Goal: Task Accomplishment & Management: Use online tool/utility

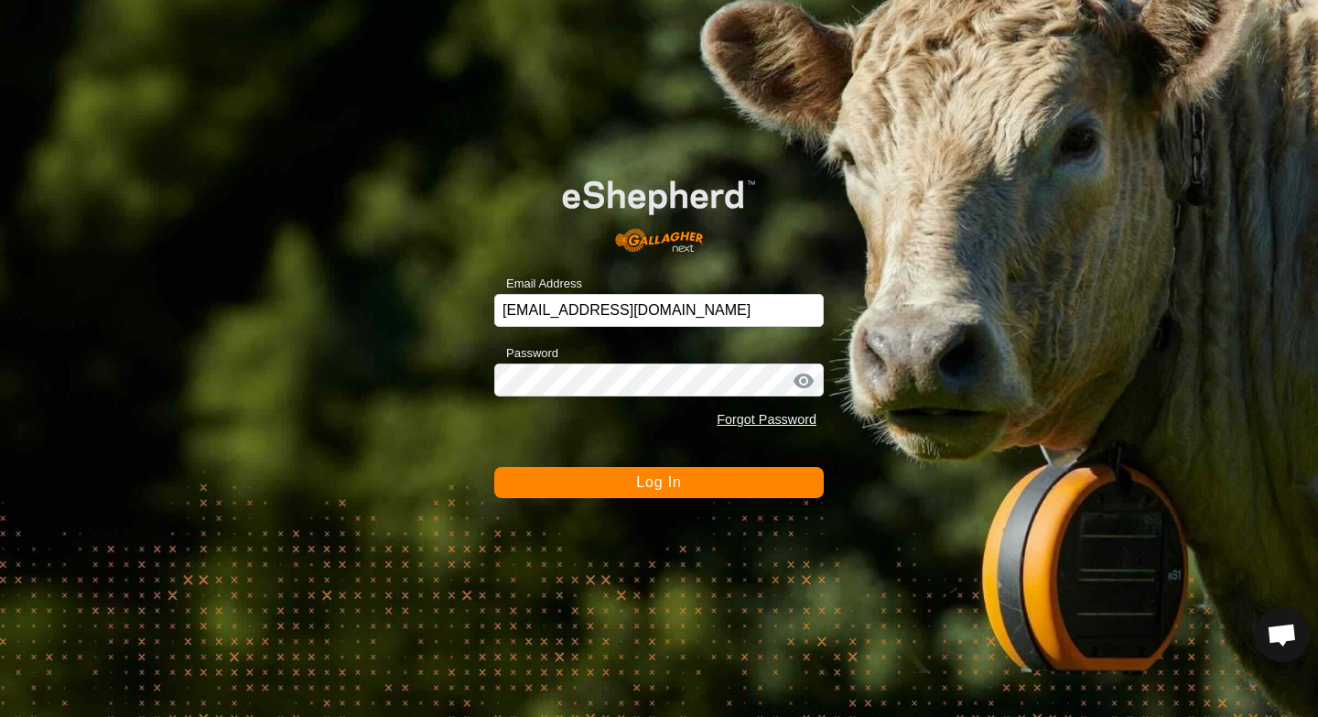
click at [655, 479] on span "Log In" at bounding box center [658, 482] width 45 height 16
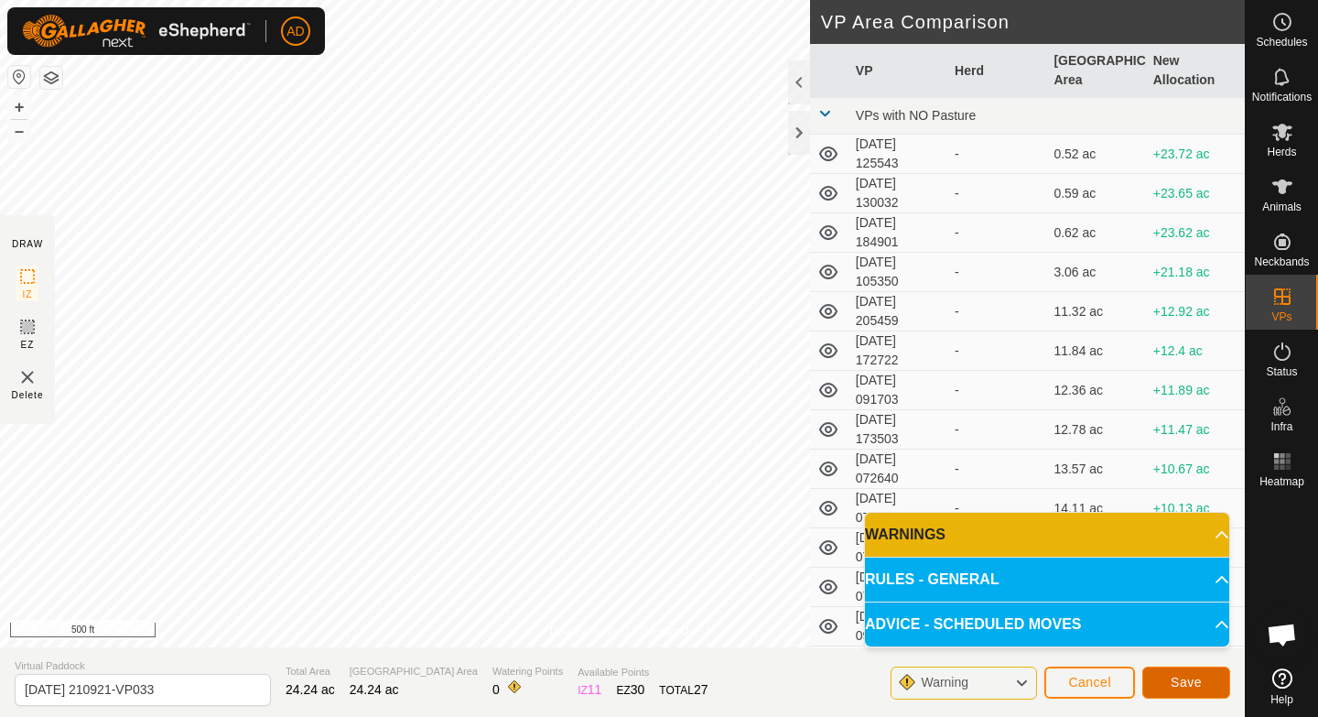
click at [658, 479] on span "Save" at bounding box center [1186, 682] width 31 height 15
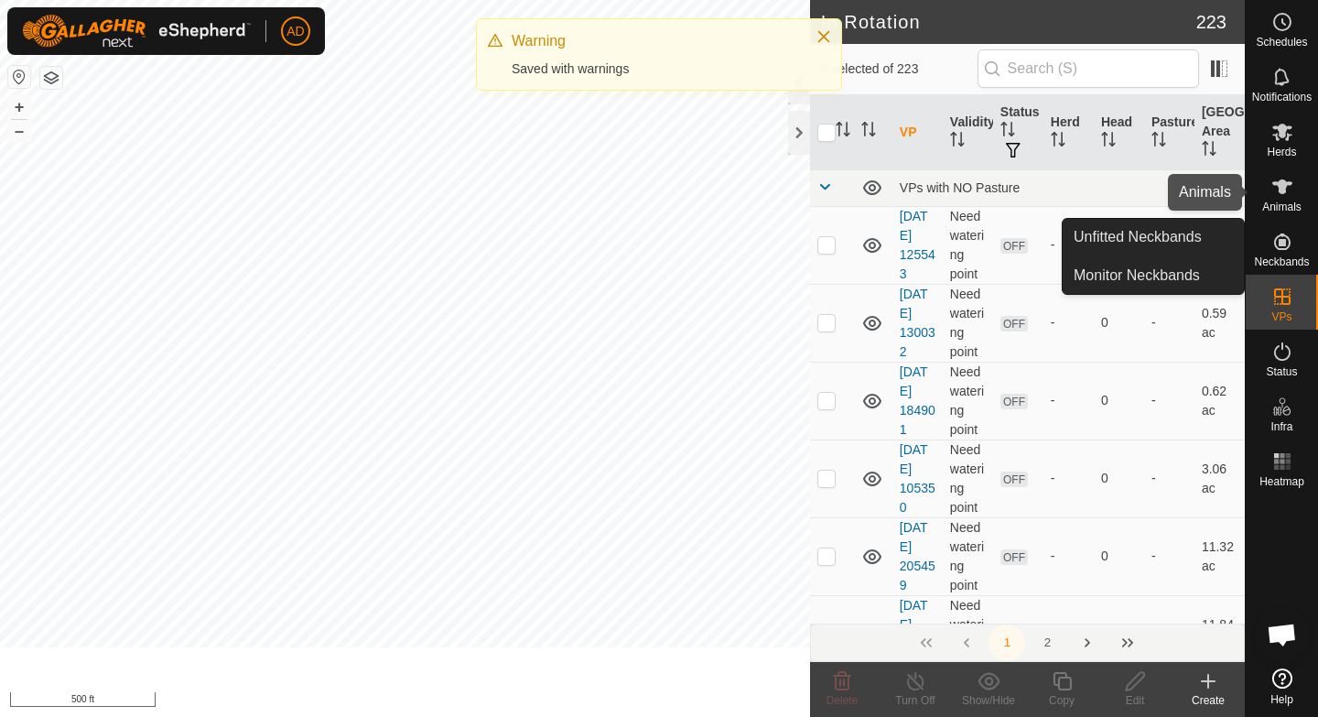
click at [658, 147] on div "Herds" at bounding box center [1282, 137] width 72 height 55
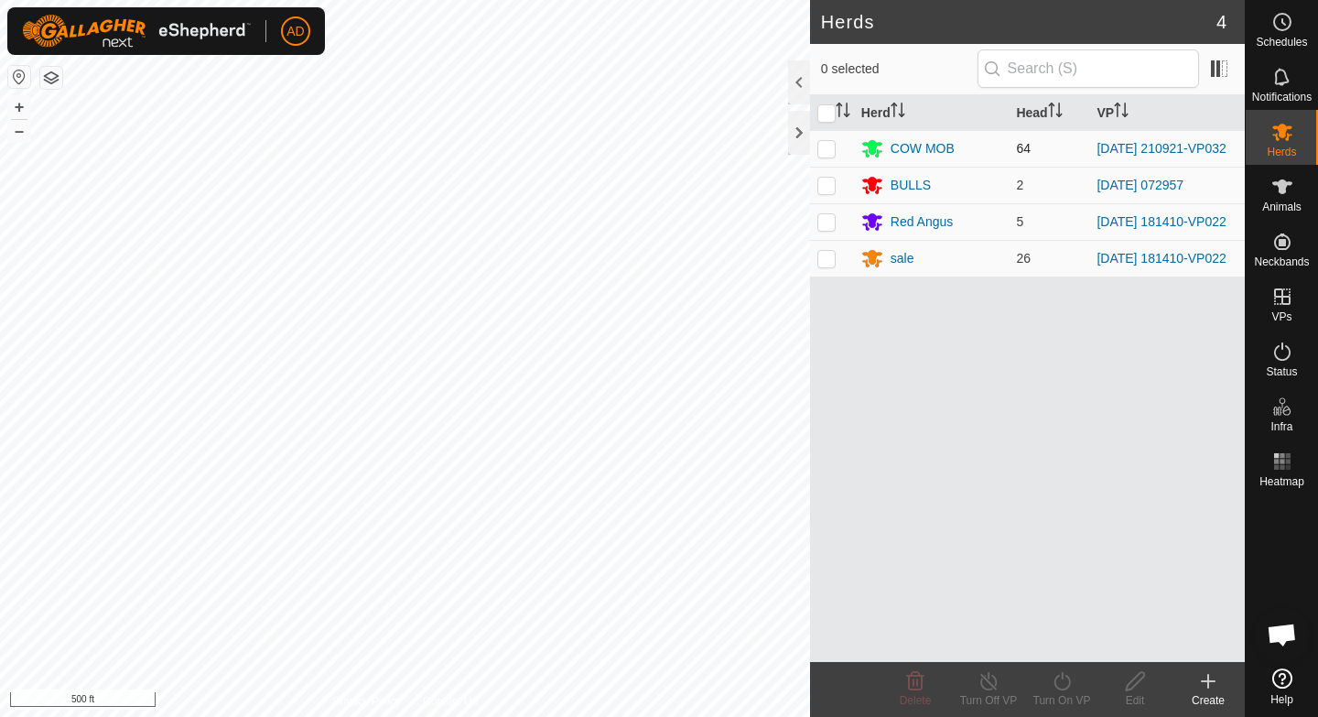
click at [658, 147] on p-checkbox at bounding box center [826, 148] width 18 height 15
checkbox input "true"
click at [658, 479] on div "Turn On VP" at bounding box center [1061, 700] width 73 height 16
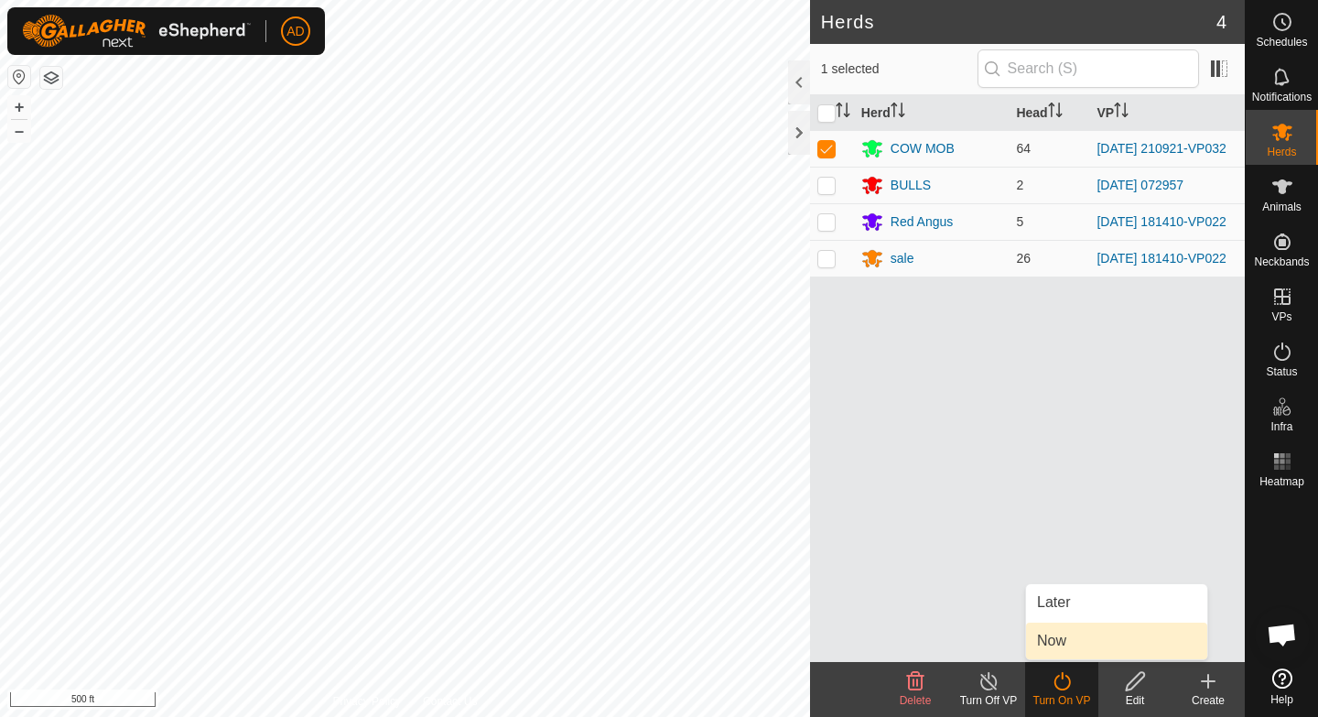
click at [658, 479] on link "Now" at bounding box center [1116, 640] width 181 height 37
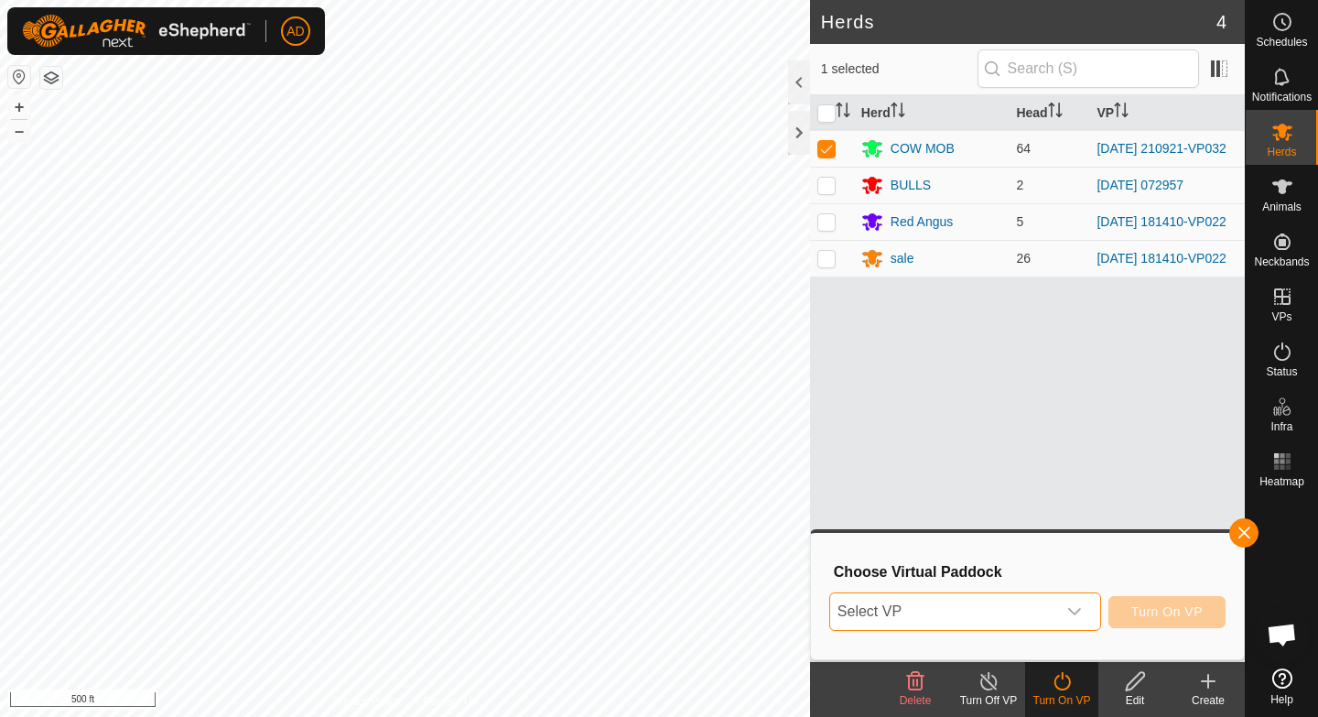
click at [658, 479] on span "Select VP" at bounding box center [943, 611] width 226 height 37
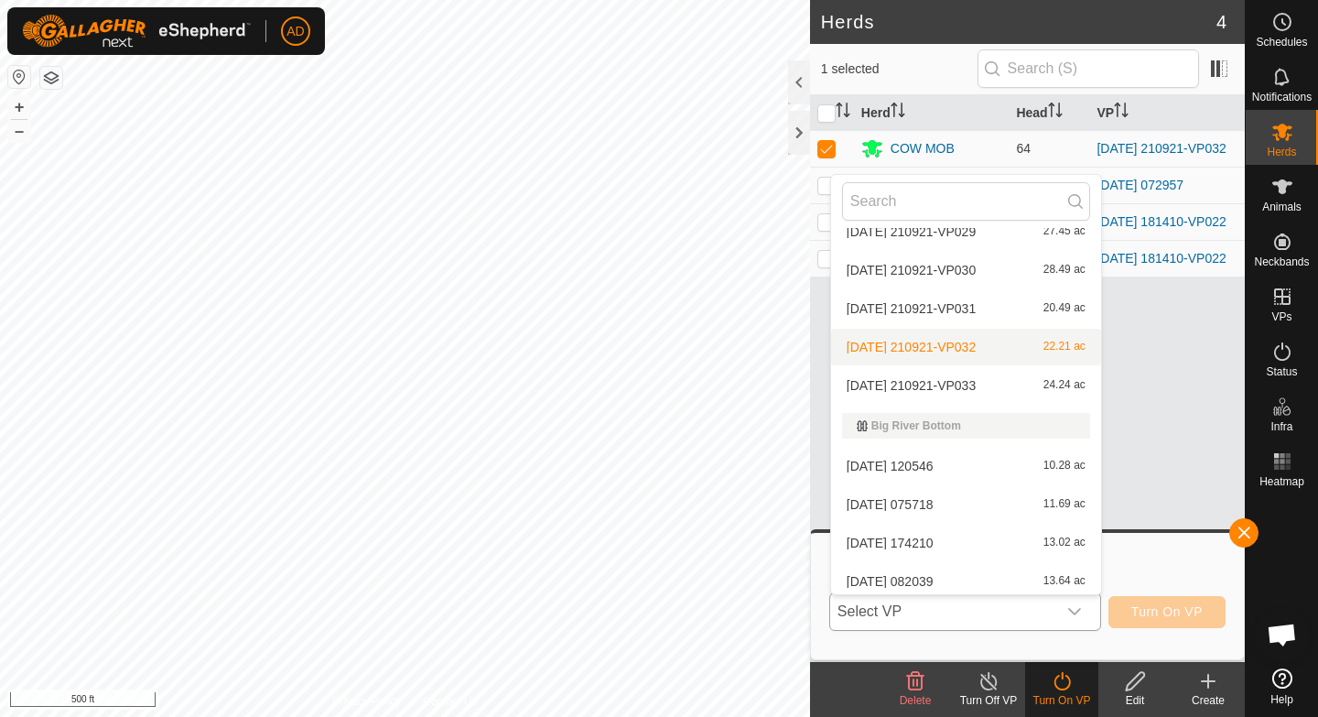
scroll to position [1921, 0]
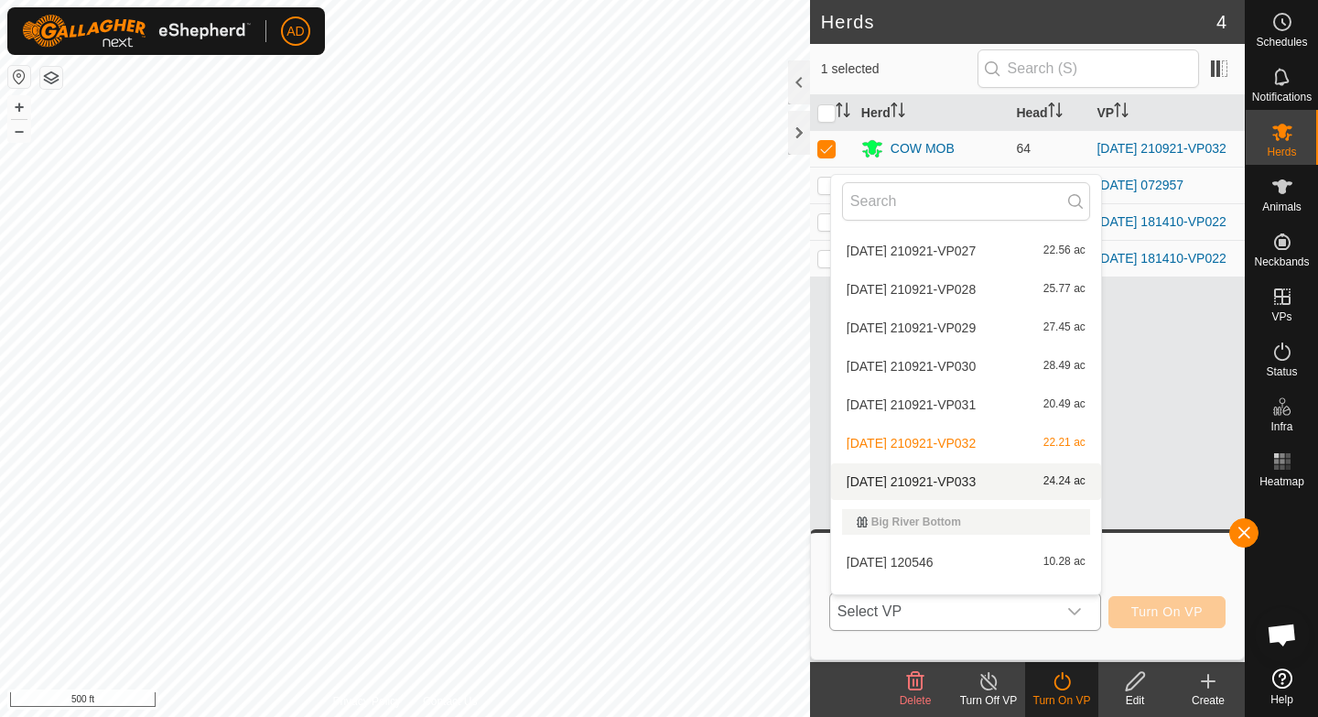
click at [658, 476] on li "[DATE] 210921-VP033 24.24 ac" at bounding box center [966, 481] width 270 height 37
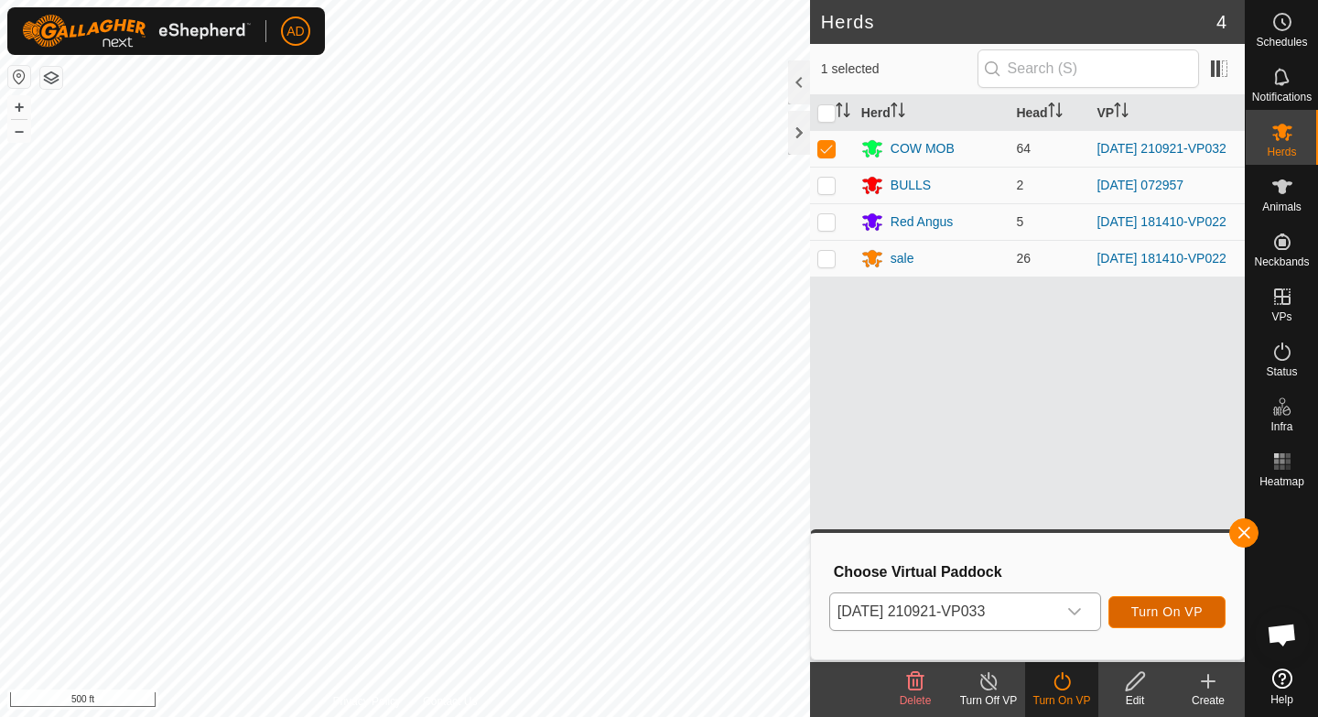
click at [658, 479] on span "Turn On VP" at bounding box center [1166, 611] width 71 height 15
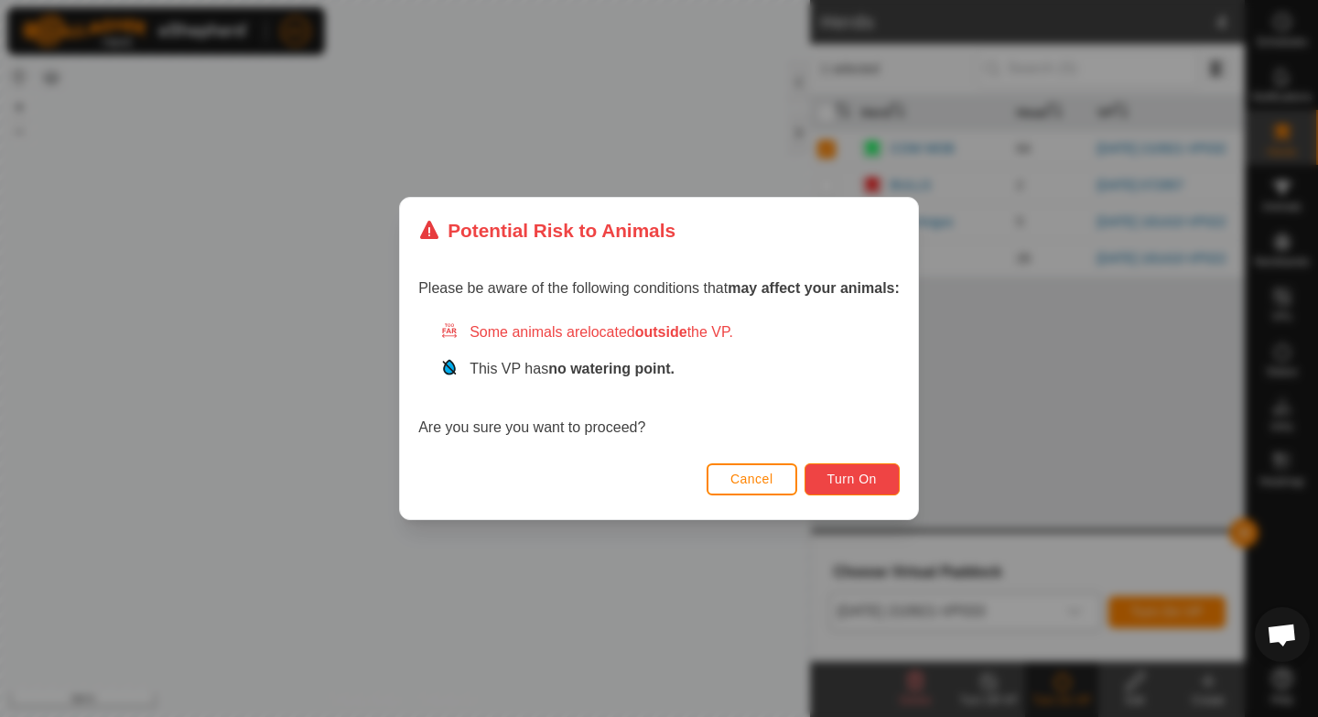
click at [658, 472] on span "Turn On" at bounding box center [851, 478] width 49 height 15
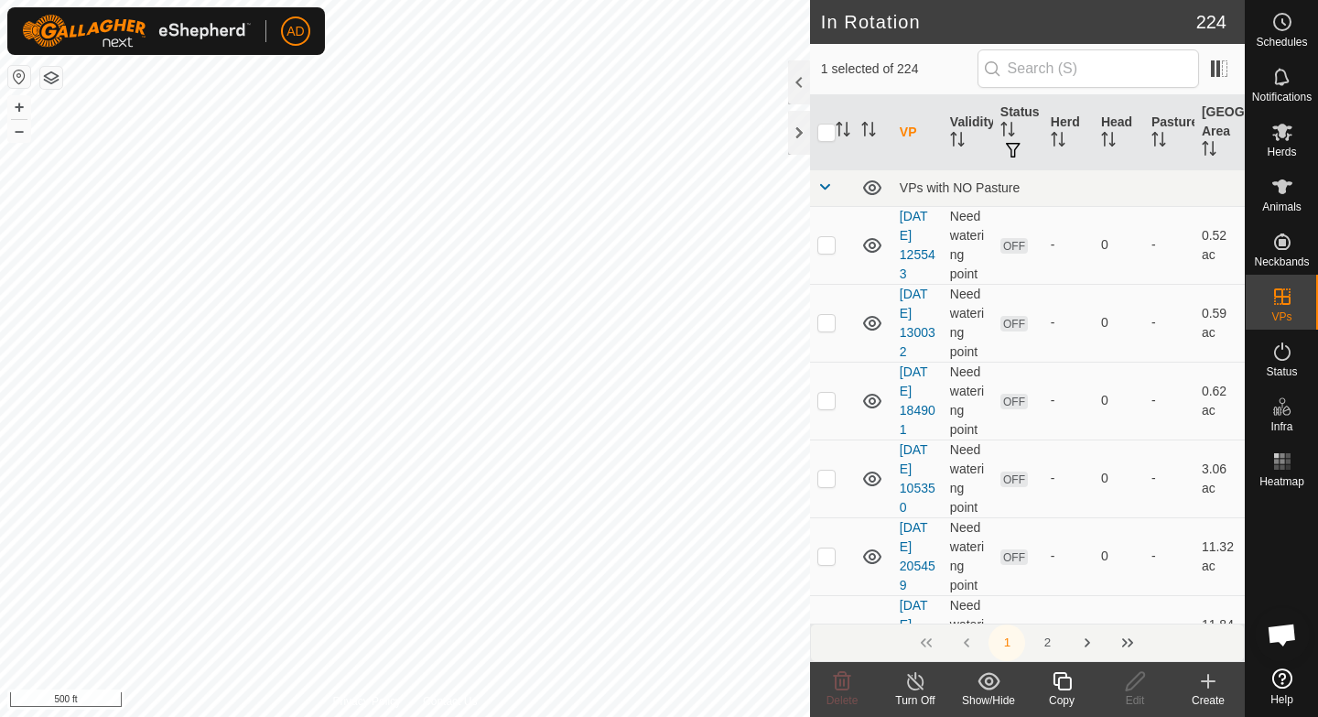
click at [658, 479] on icon at bounding box center [1062, 681] width 23 height 22
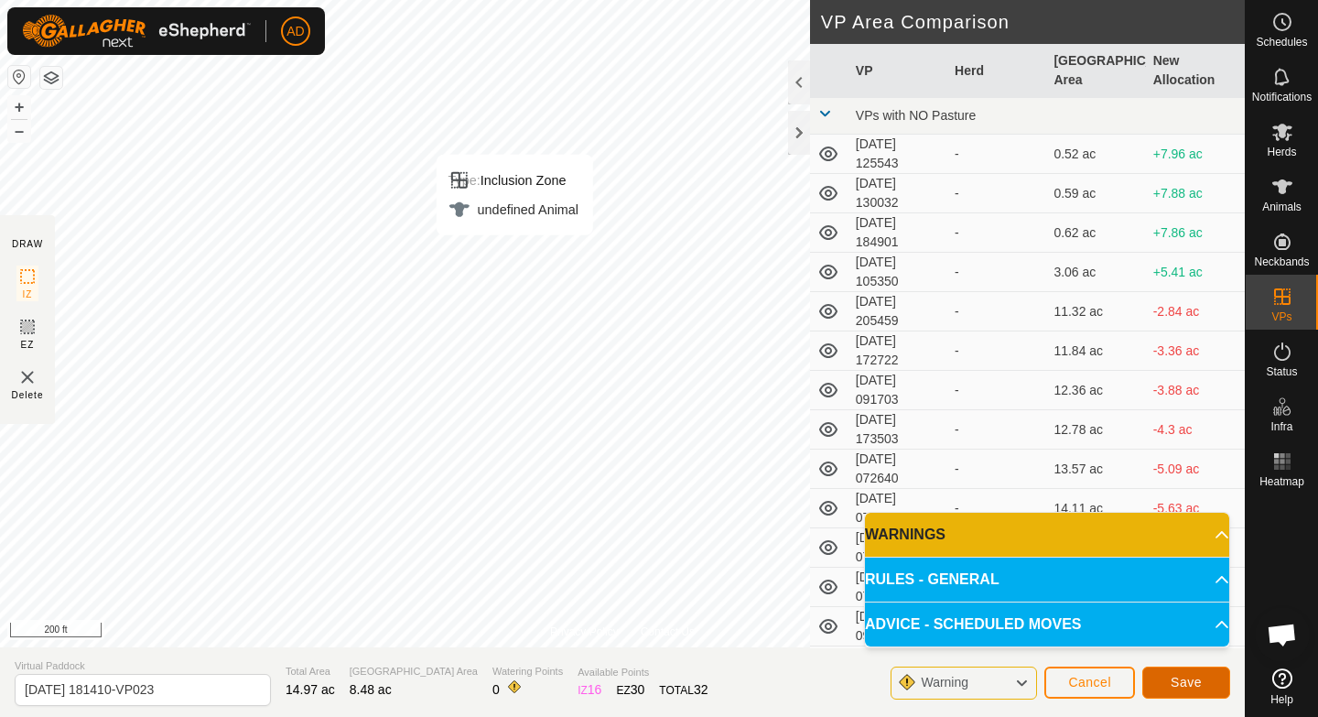
click at [658, 479] on button "Save" at bounding box center [1186, 682] width 88 height 32
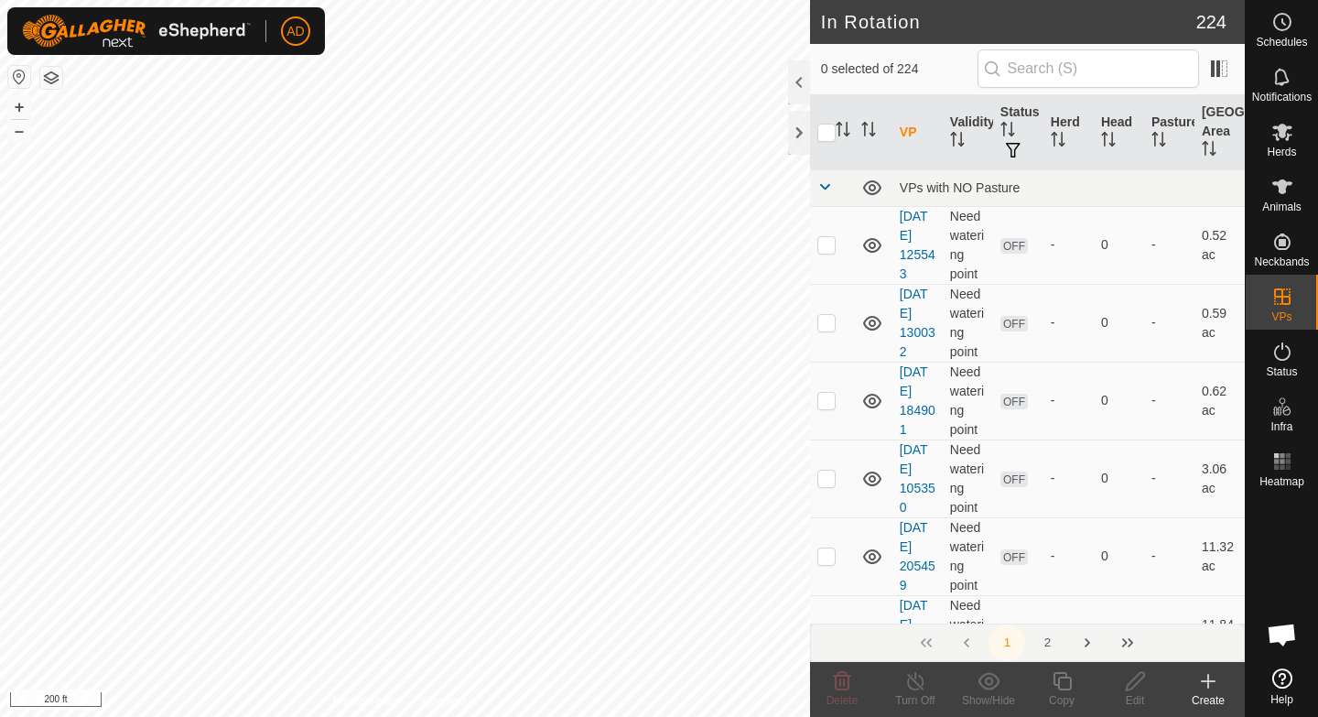
click at [658, 144] on es-mob-svg-icon at bounding box center [1282, 131] width 33 height 29
click at [658, 140] on icon at bounding box center [1282, 132] width 22 height 22
click at [658, 146] on span "Herds" at bounding box center [1281, 151] width 29 height 11
click at [658, 139] on icon at bounding box center [1282, 132] width 22 height 22
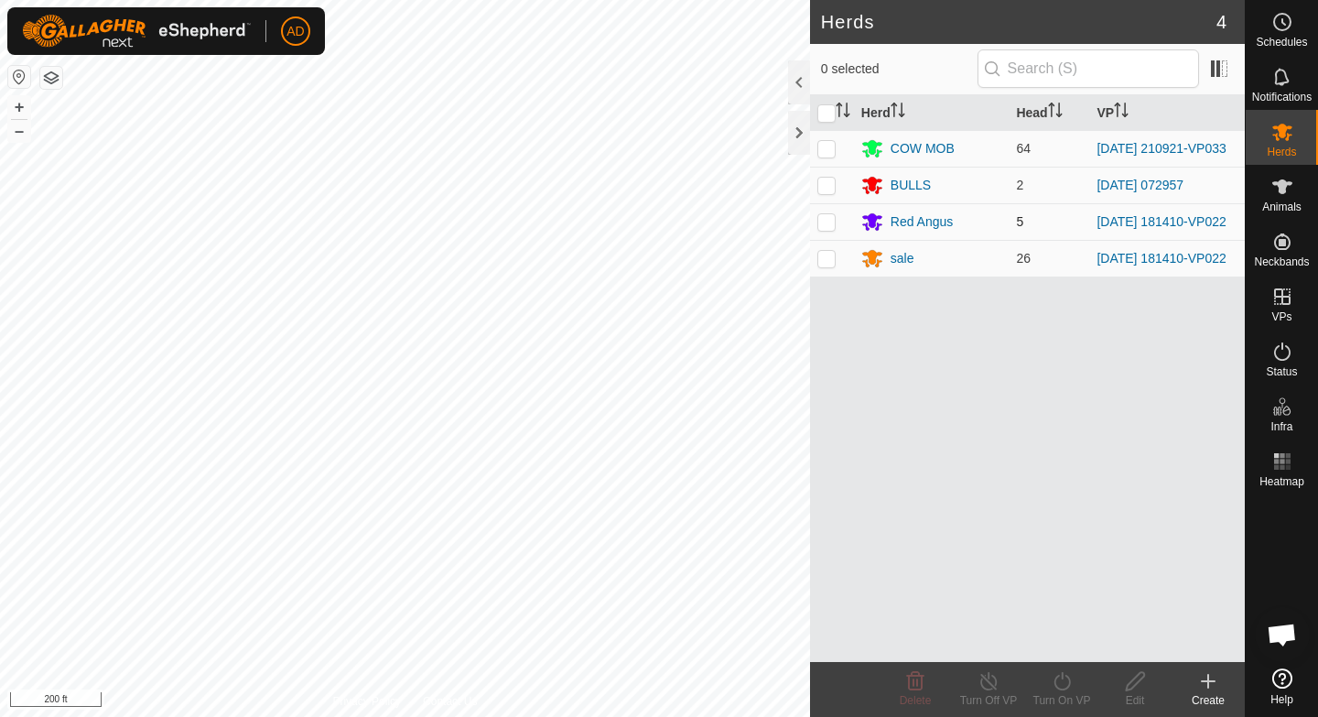
click at [658, 235] on td at bounding box center [832, 221] width 44 height 37
checkbox input "true"
click at [658, 265] on p-checkbox at bounding box center [826, 258] width 18 height 15
checkbox input "true"
click at [658, 479] on icon at bounding box center [1062, 681] width 16 height 18
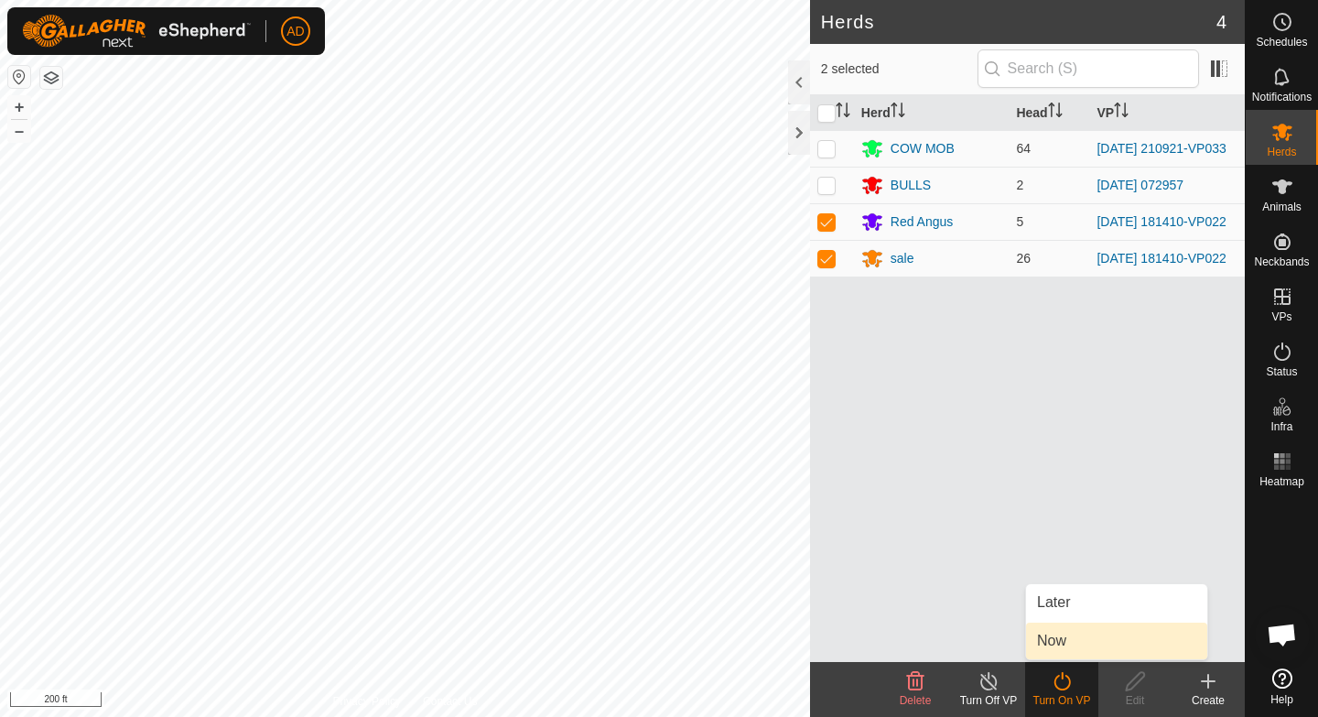
click at [658, 479] on link "Now" at bounding box center [1116, 640] width 181 height 37
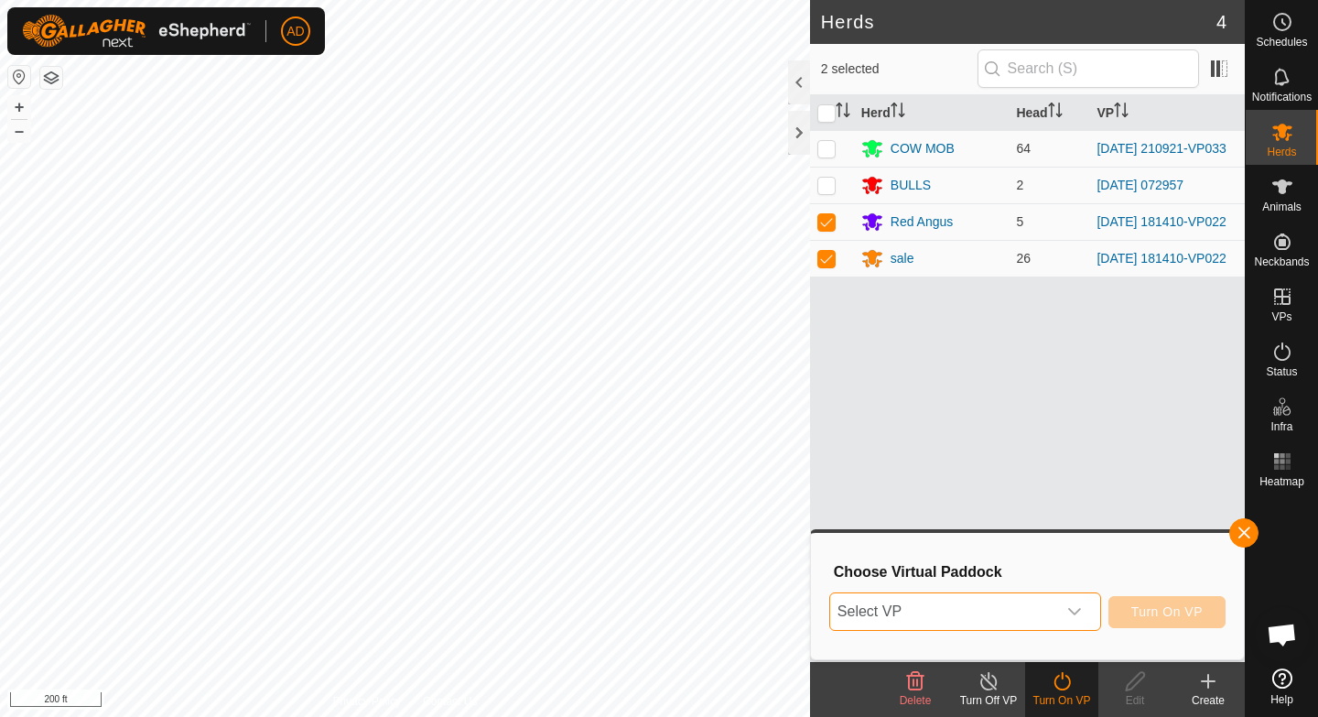
click at [658, 479] on span "Select VP" at bounding box center [943, 611] width 226 height 37
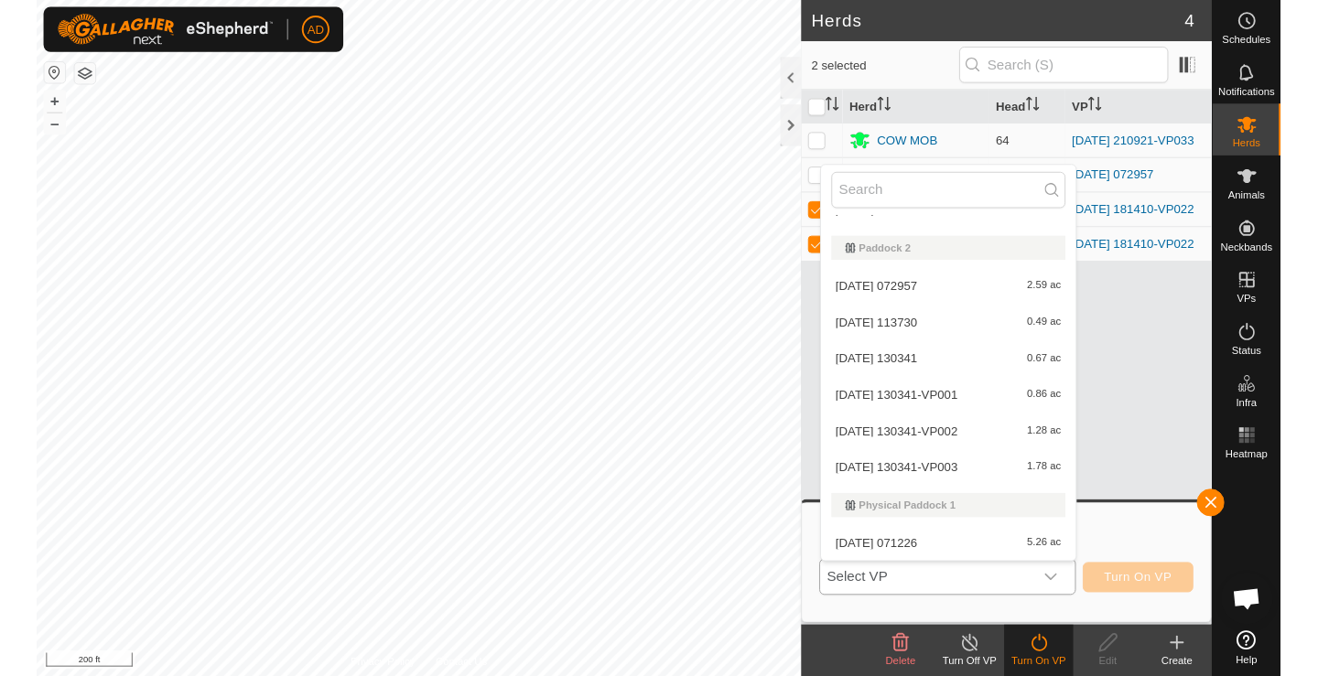
scroll to position [5162, 0]
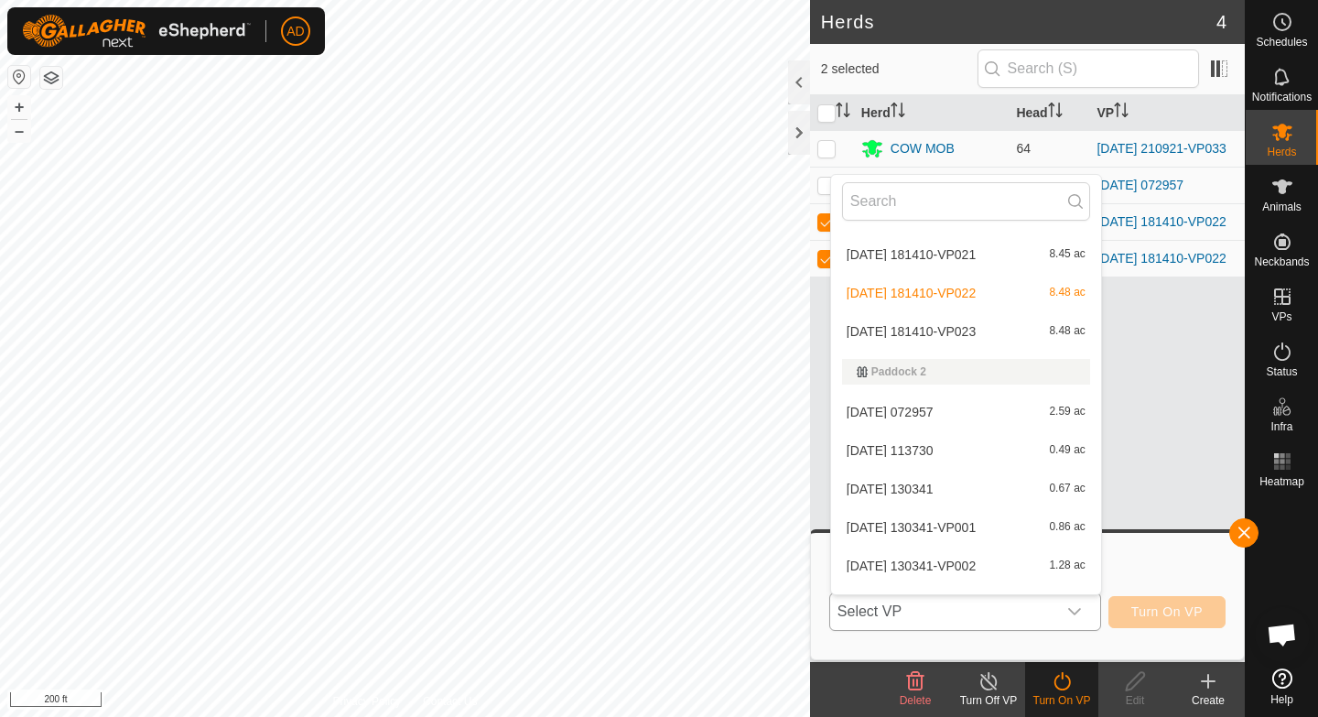
click at [658, 327] on li "[DATE] 181410-VP023 8.48 ac" at bounding box center [966, 331] width 270 height 37
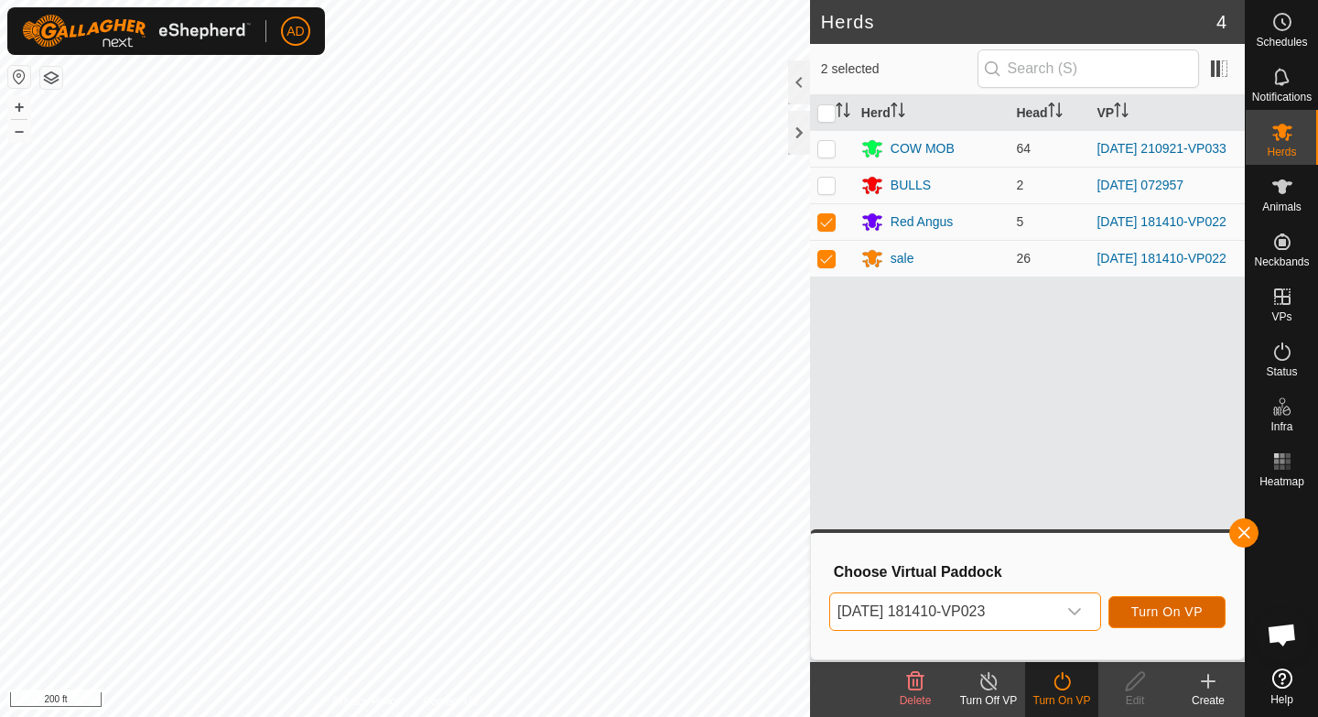
click at [658, 479] on span "Turn On VP" at bounding box center [1166, 611] width 71 height 15
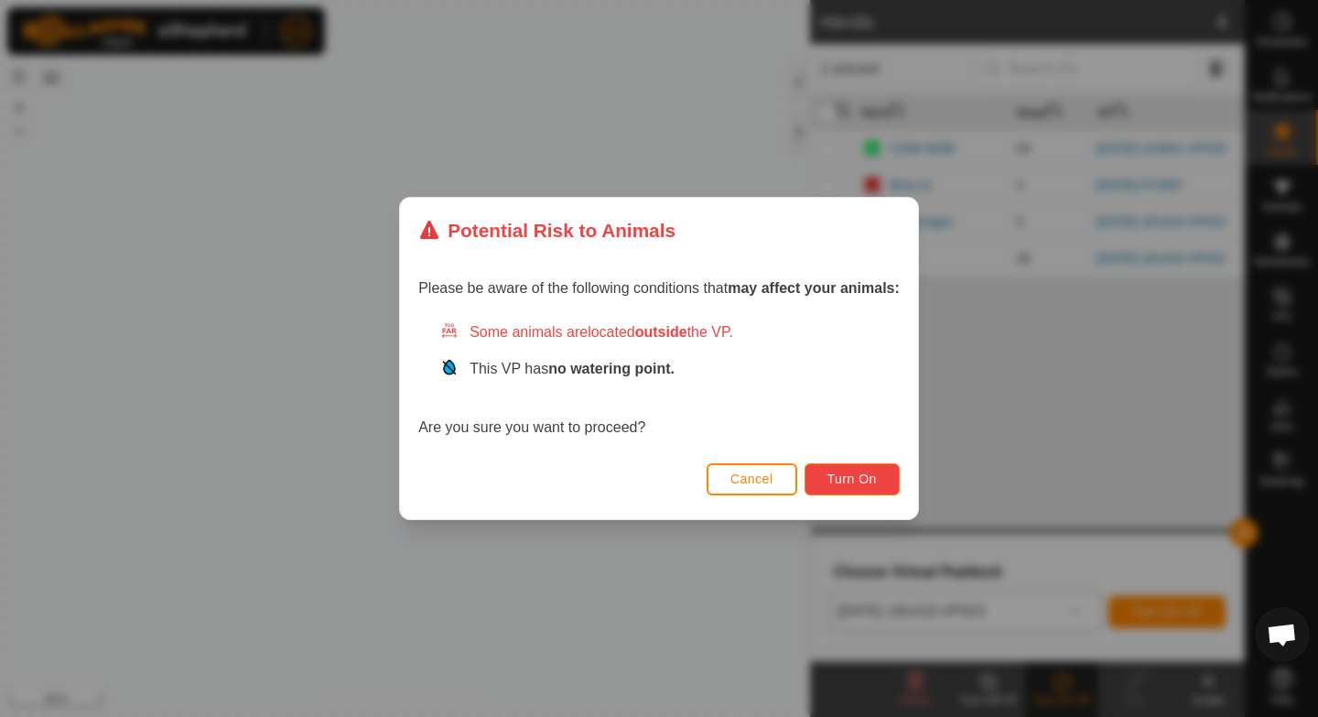
click at [658, 479] on span "Turn On" at bounding box center [851, 478] width 49 height 15
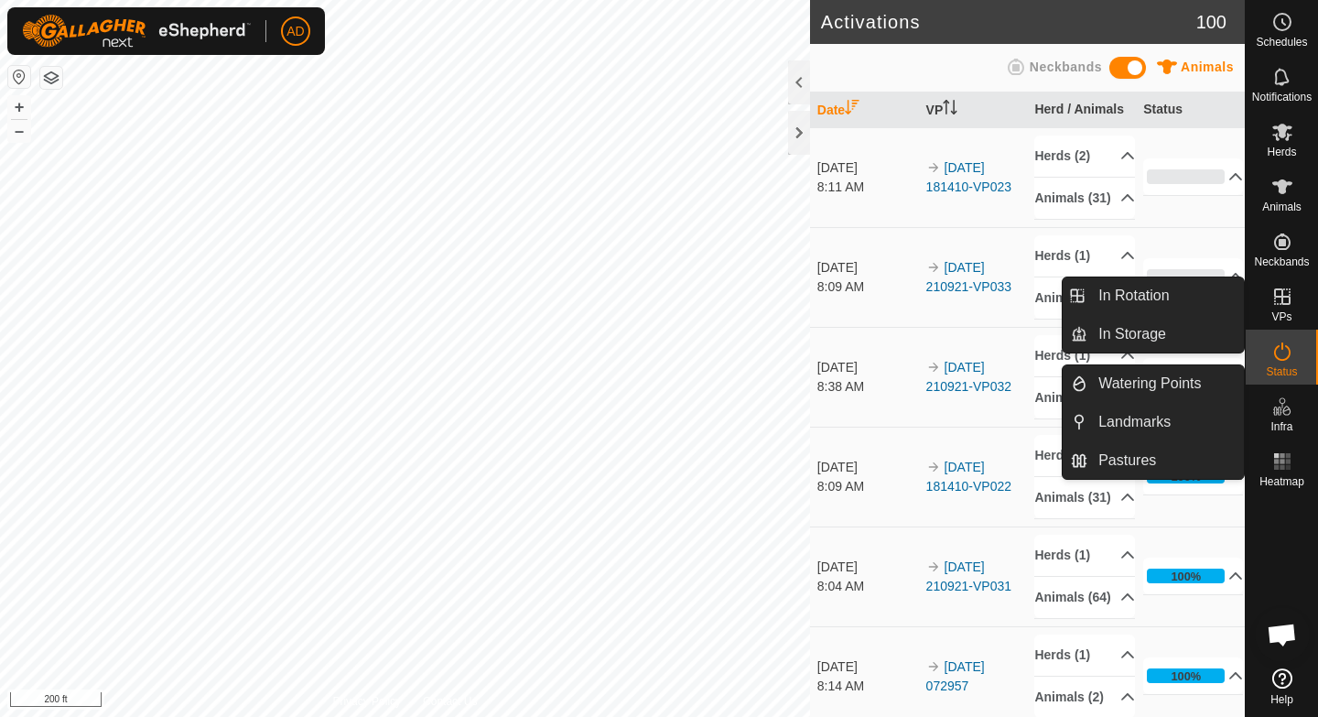
click at [658, 297] on es-virtualpaddocks-svg-icon at bounding box center [1282, 296] width 33 height 29
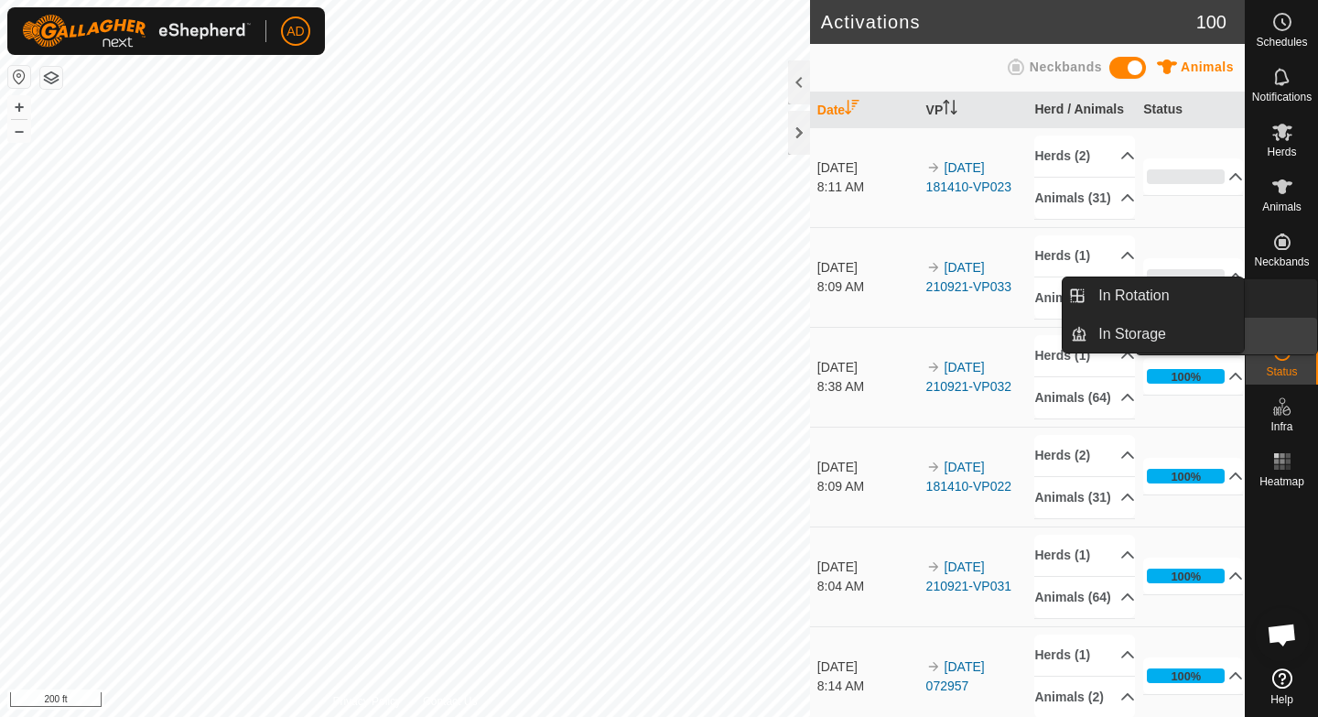
click at [658, 312] on span "VPs" at bounding box center [1281, 316] width 20 height 11
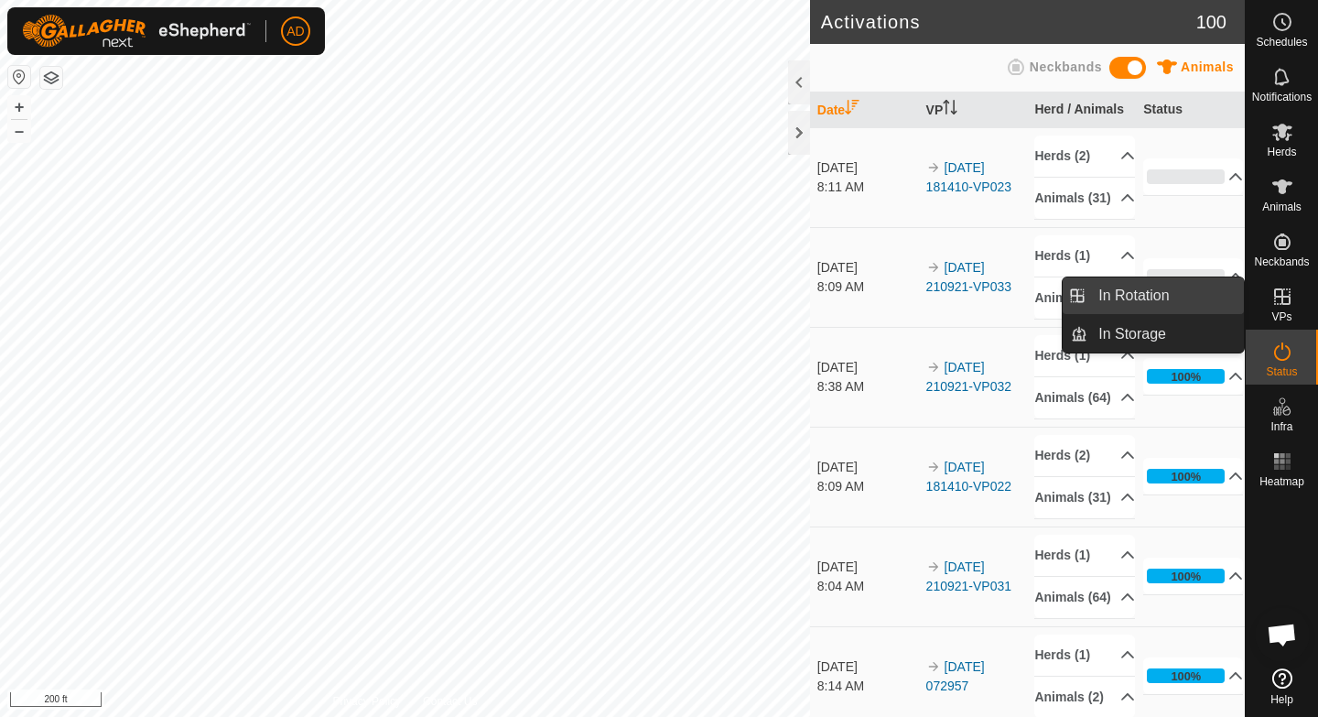
click at [658, 292] on link "In Rotation" at bounding box center [1165, 295] width 157 height 37
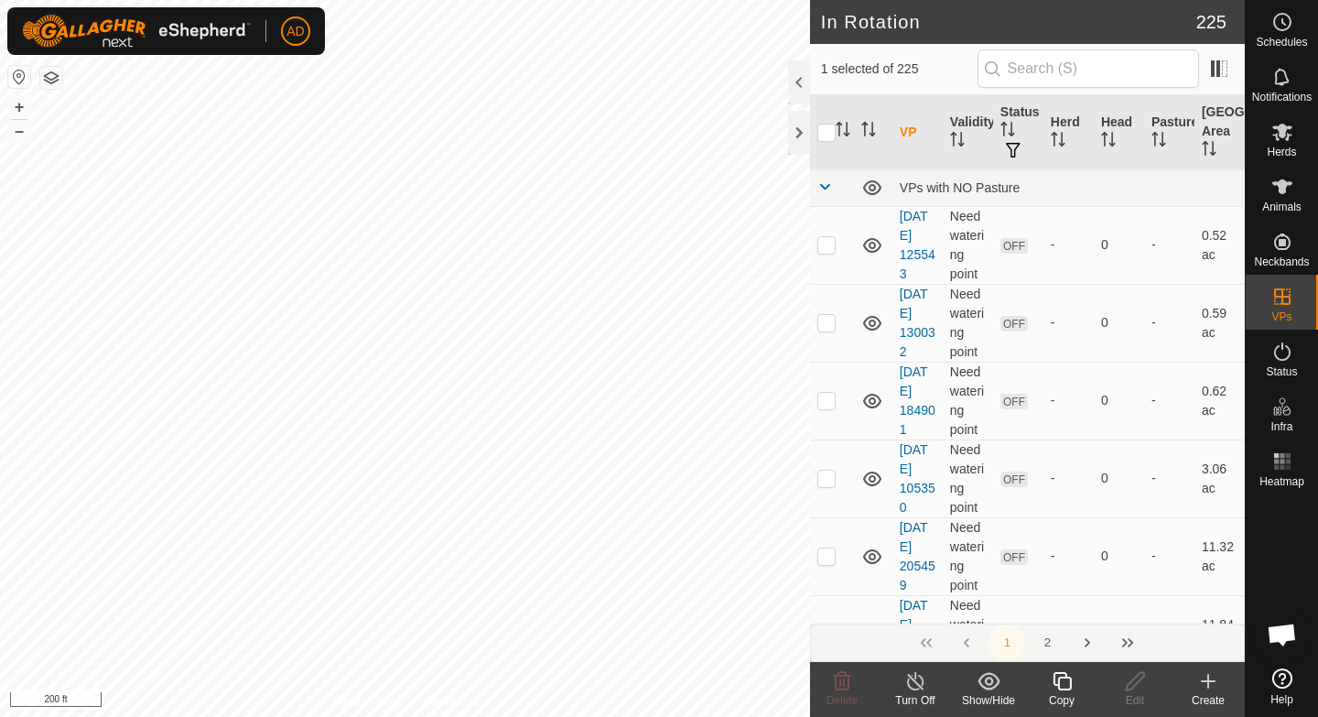
click at [658, 479] on div "Copy" at bounding box center [1061, 700] width 73 height 16
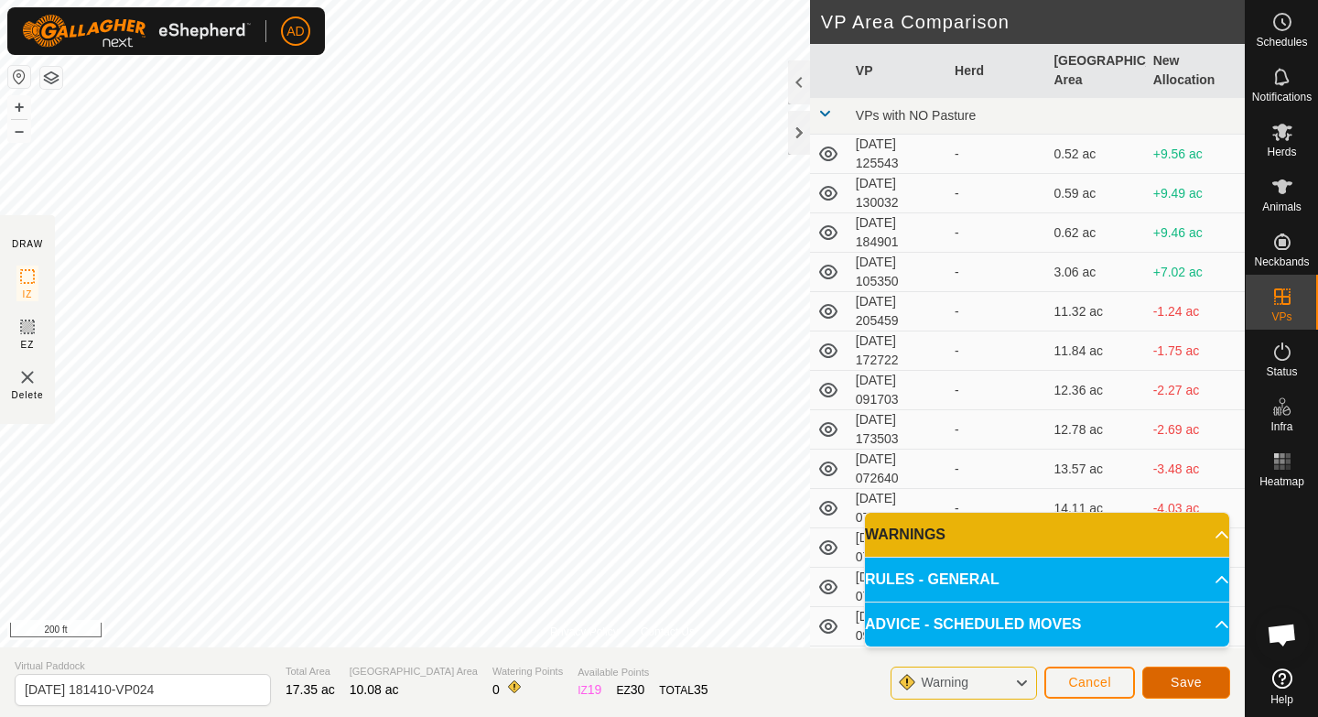
click at [658, 479] on span "Save" at bounding box center [1186, 682] width 31 height 15
